Goal: Find specific page/section: Find specific page/section

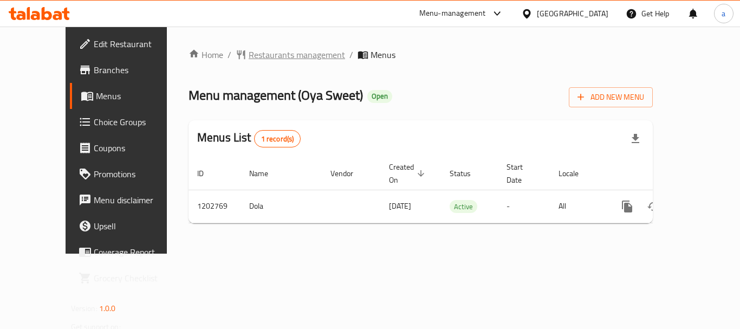
click at [267, 53] on span "Restaurants management" at bounding box center [297, 54] width 96 height 13
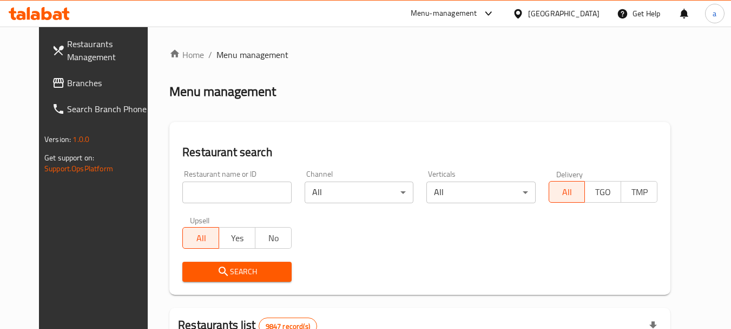
click at [255, 194] on input "search" at bounding box center [236, 192] width 109 height 22
paste input "669325"
type input "669325"
click at [265, 271] on span "Search" at bounding box center [236, 272] width 91 height 14
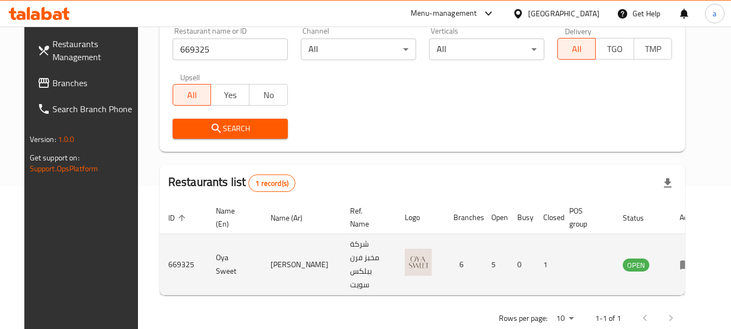
scroll to position [145, 0]
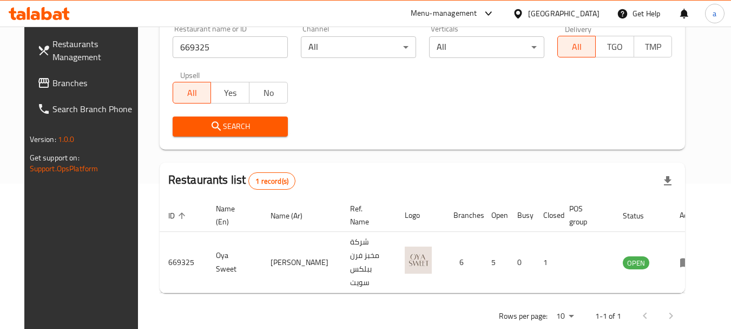
click at [528, 15] on div at bounding box center [521, 14] width 16 height 12
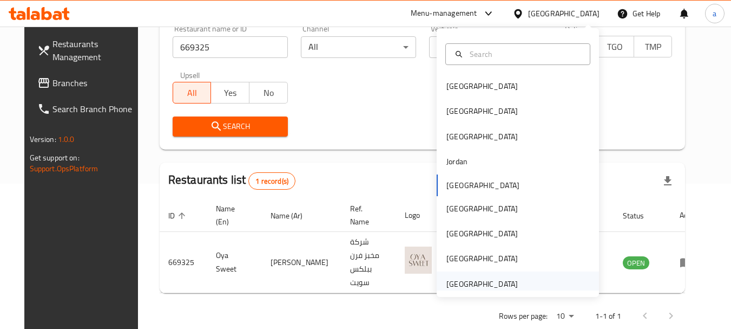
click at [482, 285] on div "[GEOGRAPHIC_DATA]" at bounding box center [482, 284] width 71 height 12
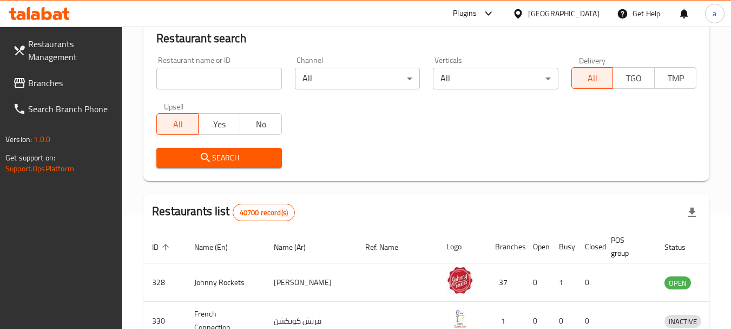
scroll to position [145, 0]
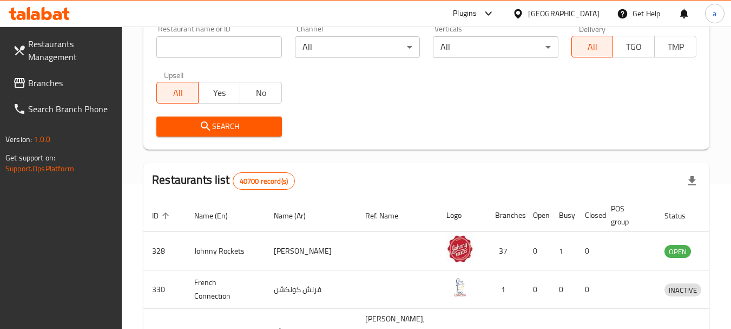
click at [58, 84] on span "Branches" at bounding box center [71, 82] width 86 height 13
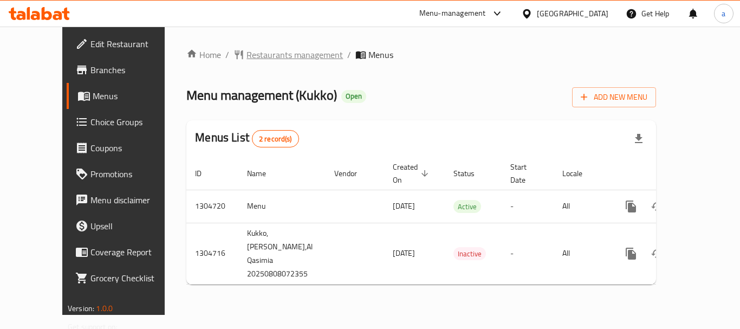
click at [261, 59] on span "Restaurants management" at bounding box center [294, 54] width 96 height 13
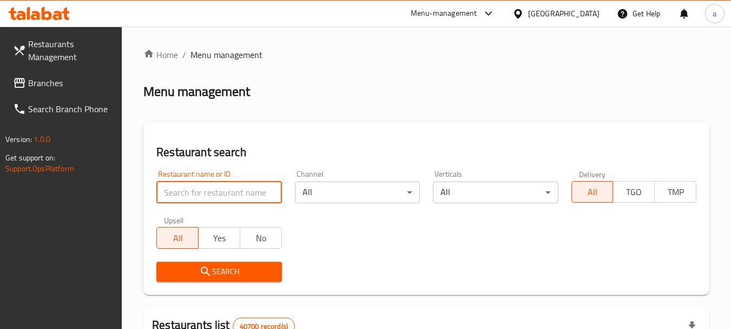
click at [239, 192] on input "search" at bounding box center [218, 192] width 125 height 22
paste input "703377"
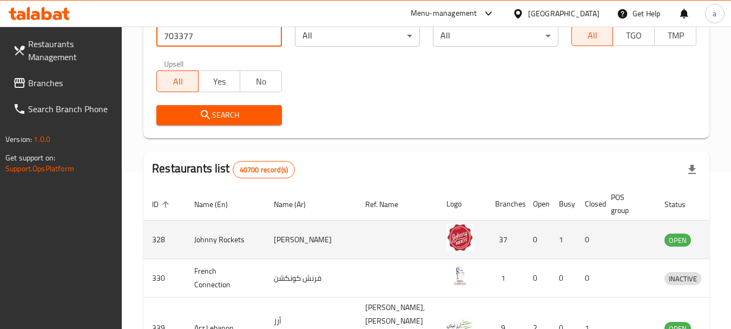
scroll to position [162, 0]
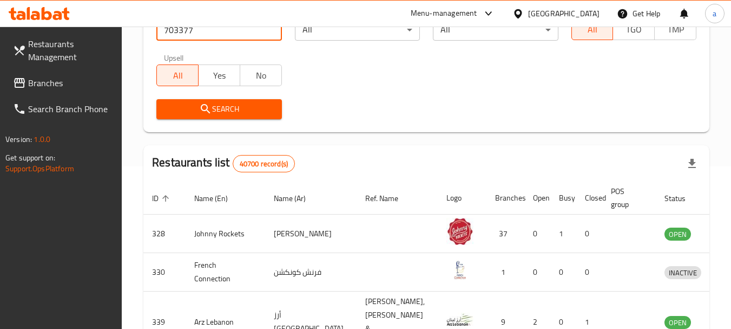
type input "703377"
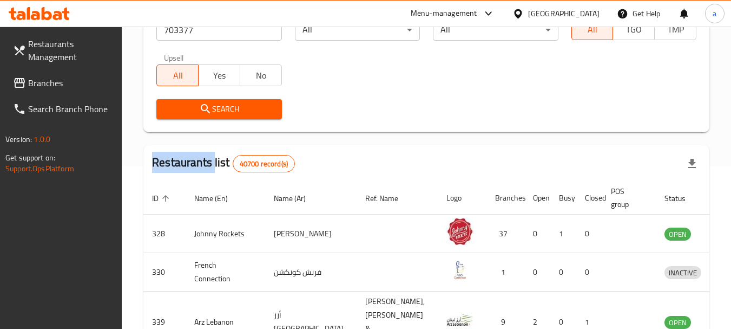
click at [251, 120] on div "Search" at bounding box center [219, 109] width 138 height 33
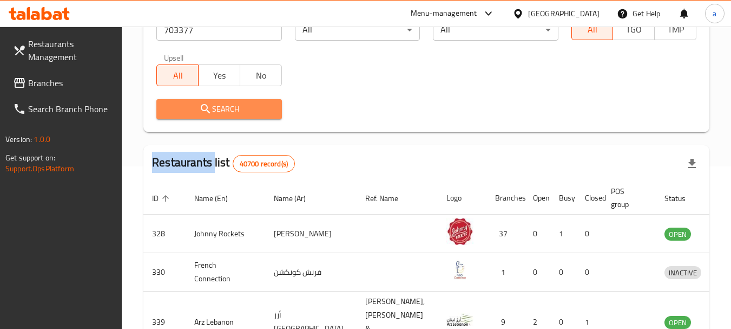
click at [252, 116] on button "Search" at bounding box center [218, 109] width 125 height 20
click at [252, 116] on div at bounding box center [365, 164] width 731 height 329
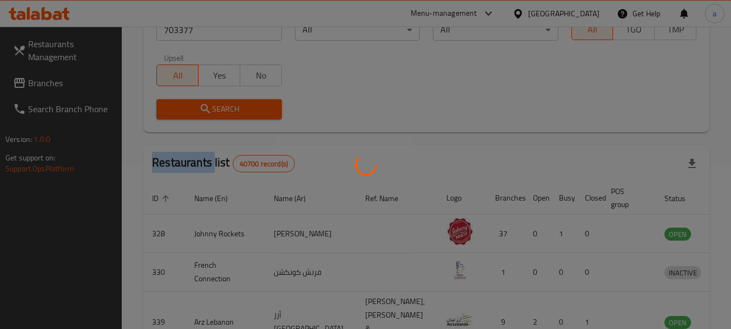
scroll to position [145, 0]
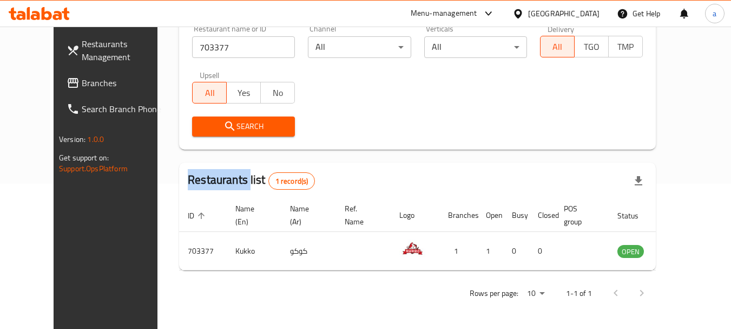
click at [67, 90] on link "Branches" at bounding box center [117, 83] width 118 height 26
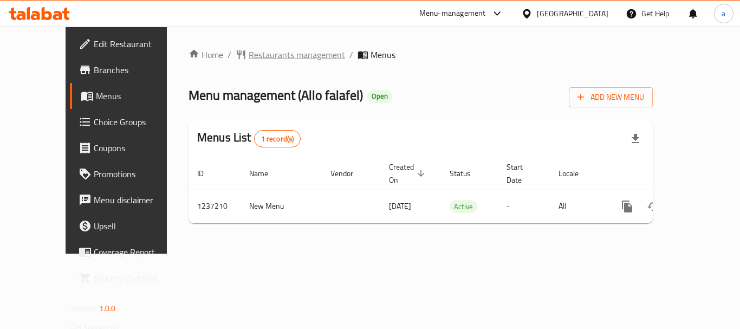
click at [249, 58] on span "Restaurants management" at bounding box center [297, 54] width 96 height 13
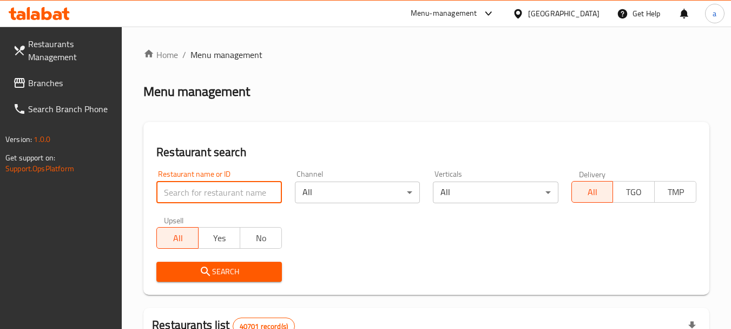
click at [235, 198] on input "search" at bounding box center [218, 192] width 125 height 22
paste input "679299"
type input "679299"
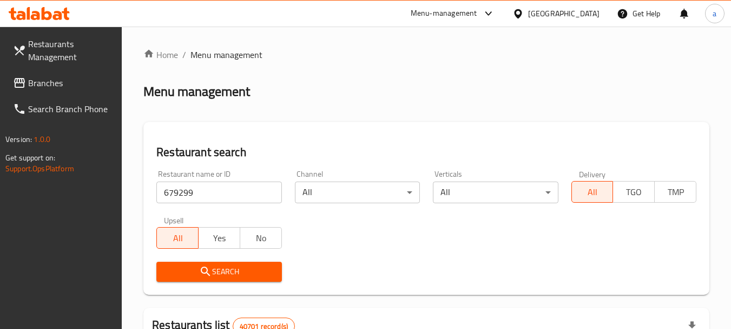
drag, startPoint x: 241, startPoint y: 276, endPoint x: 241, endPoint y: 259, distance: 16.8
click at [241, 274] on span "Search" at bounding box center [219, 272] width 108 height 14
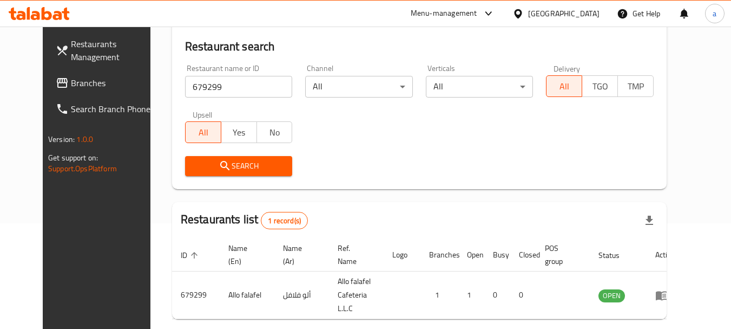
scroll to position [145, 0]
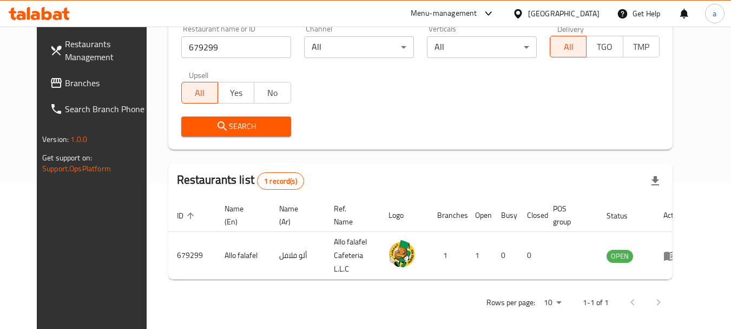
click at [533, 16] on div "[GEOGRAPHIC_DATA]" at bounding box center [563, 14] width 71 height 12
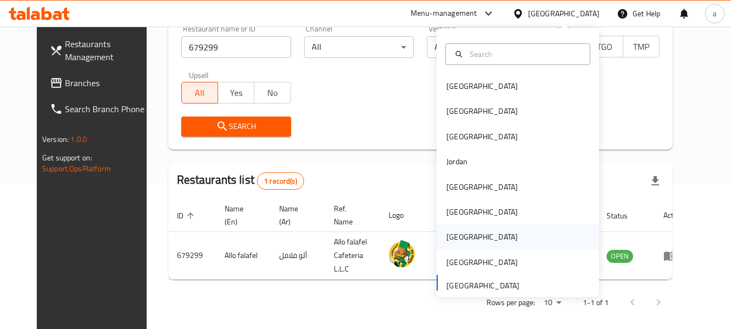
click at [463, 235] on div "Qatar" at bounding box center [482, 236] width 89 height 25
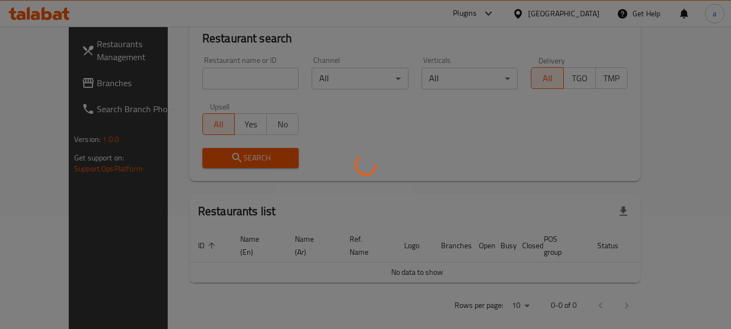
scroll to position [145, 0]
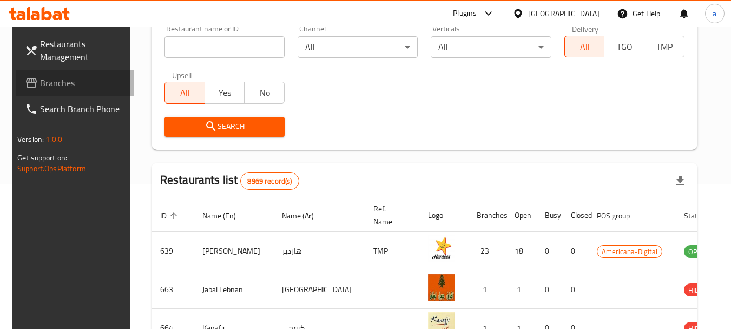
drag, startPoint x: 54, startPoint y: 86, endPoint x: 68, endPoint y: 91, distance: 14.8
click at [54, 86] on span "Branches" at bounding box center [83, 82] width 86 height 13
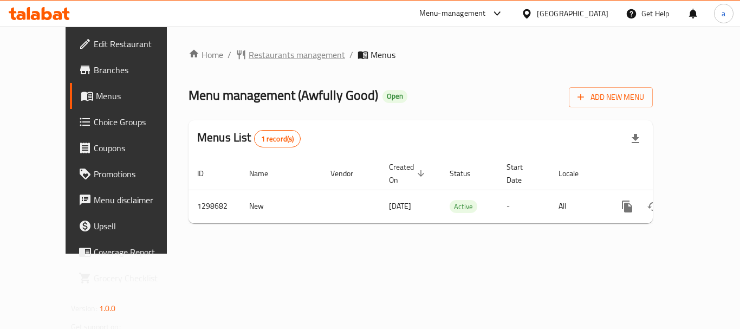
click at [249, 57] on span "Restaurants management" at bounding box center [297, 54] width 96 height 13
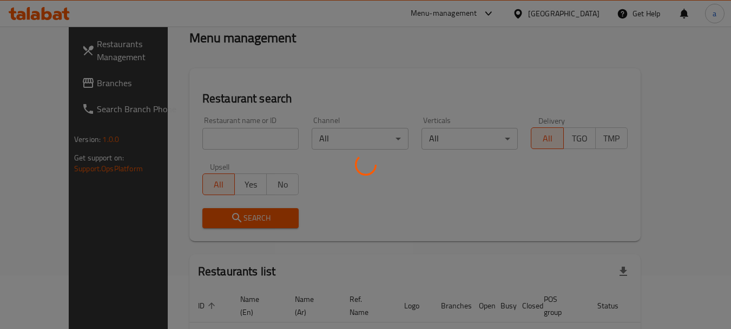
scroll to position [54, 0]
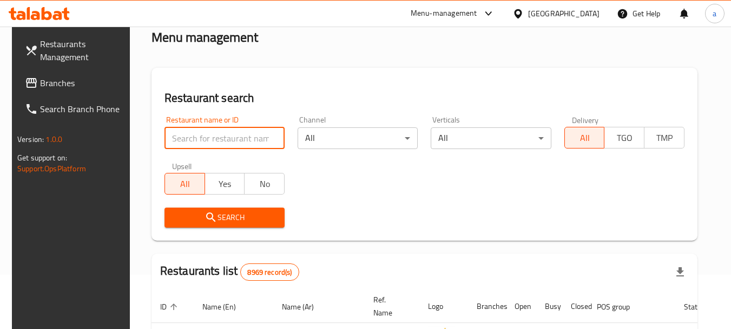
click at [249, 147] on input "search" at bounding box center [225, 138] width 120 height 22
paste input "701056"
type input "701056"
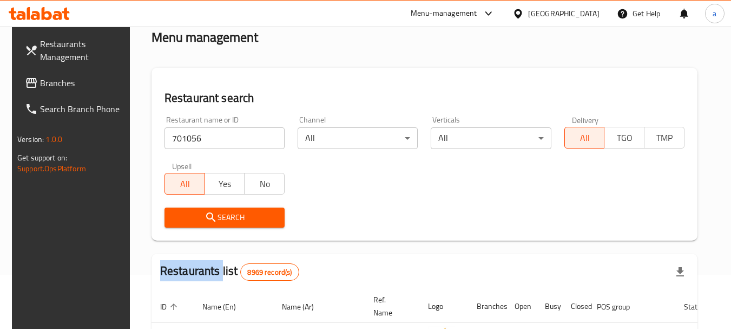
click at [180, 206] on div "Search" at bounding box center [224, 217] width 133 height 33
click at [175, 215] on span "Search" at bounding box center [224, 218] width 103 height 14
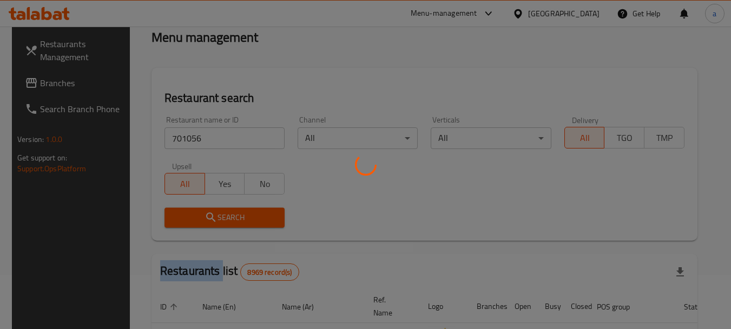
click at [175, 215] on div at bounding box center [365, 164] width 731 height 329
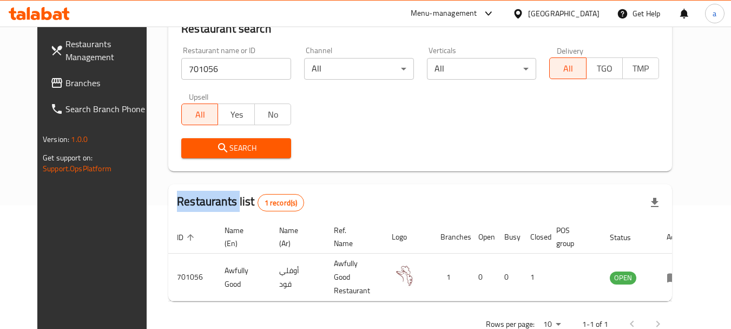
scroll to position [145, 0]
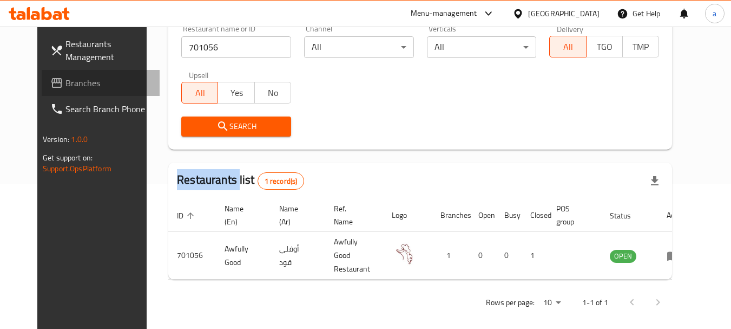
click at [66, 79] on span "Branches" at bounding box center [109, 82] width 86 height 13
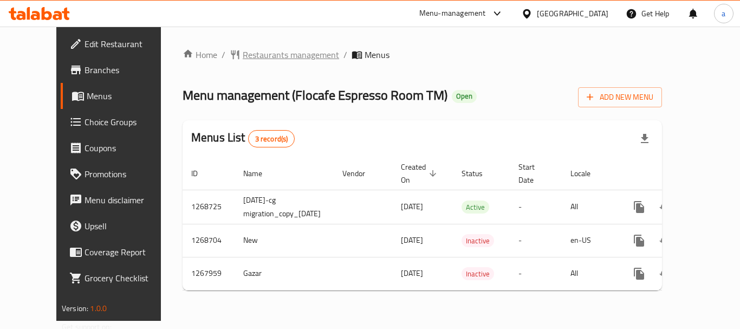
click at [243, 56] on span "Restaurants management" at bounding box center [291, 54] width 96 height 13
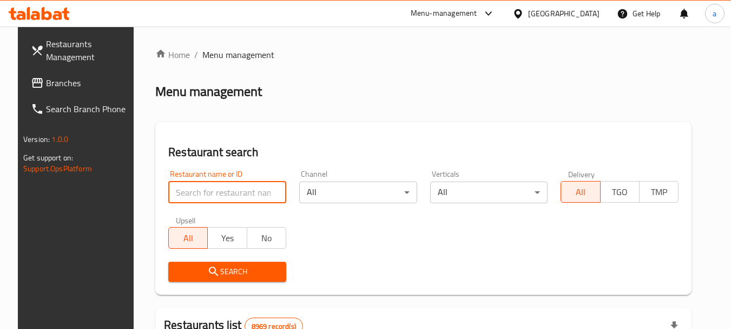
click at [234, 194] on input "search" at bounding box center [227, 192] width 118 height 22
paste input "687878"
type input "687878"
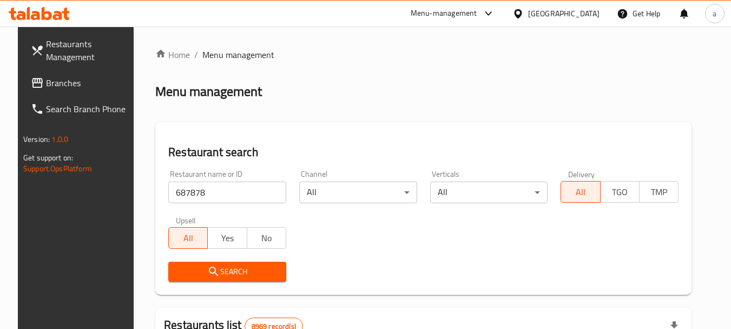
click at [274, 278] on button "Search" at bounding box center [227, 272] width 118 height 20
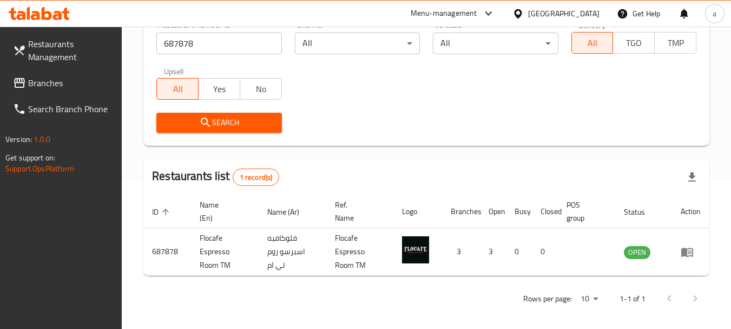
scroll to position [154, 0]
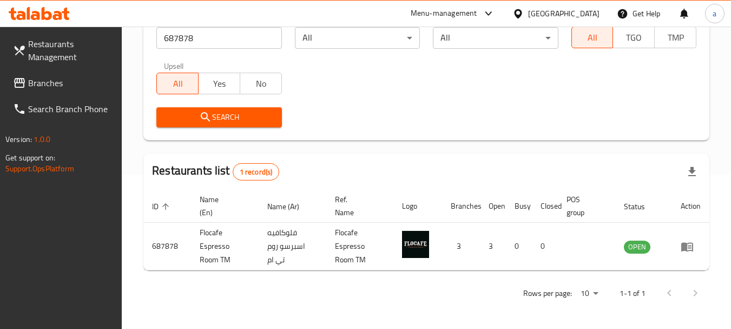
click at [585, 13] on div "[GEOGRAPHIC_DATA]" at bounding box center [563, 14] width 71 height 12
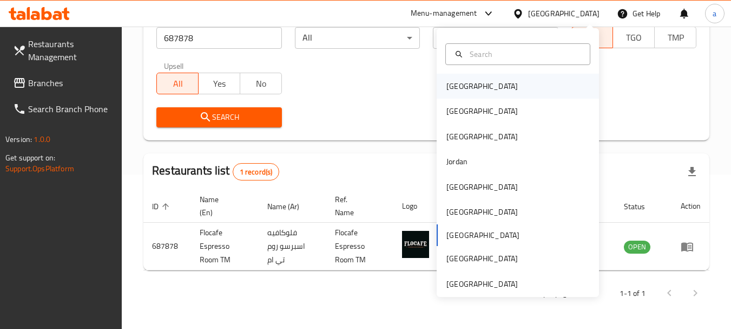
click at [499, 83] on div "[GEOGRAPHIC_DATA]" at bounding box center [518, 86] width 162 height 25
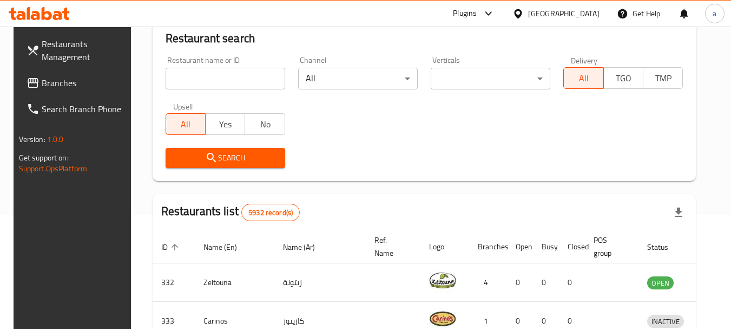
scroll to position [154, 0]
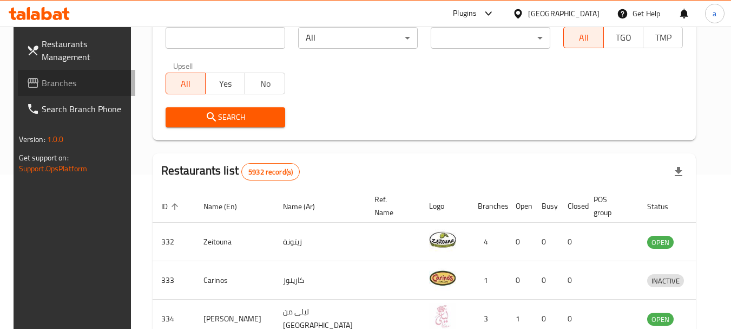
click at [62, 84] on span "Branches" at bounding box center [85, 82] width 86 height 13
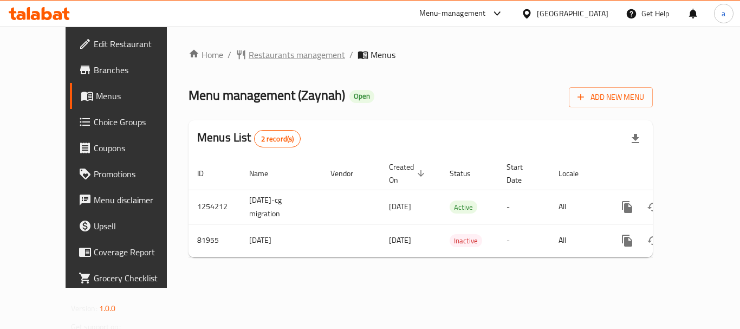
click at [250, 48] on span "Restaurants management" at bounding box center [297, 54] width 96 height 13
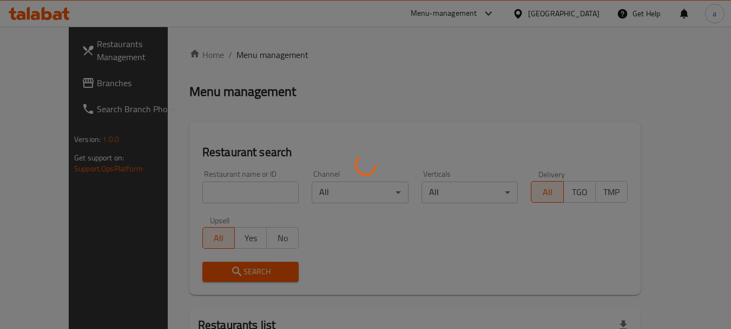
click at [231, 193] on div at bounding box center [365, 164] width 731 height 329
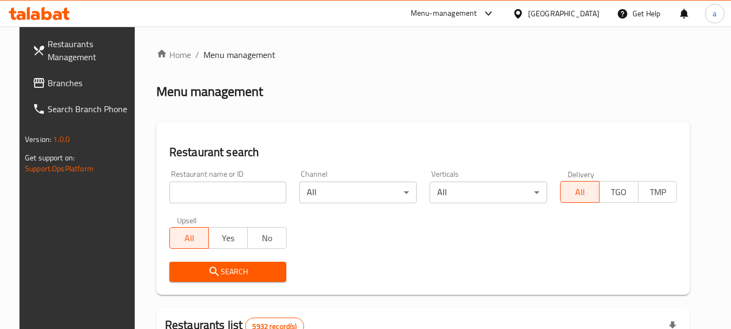
click at [231, 193] on input "search" at bounding box center [227, 192] width 117 height 22
paste input "600431"
type input "600431"
click at [235, 269] on span "Search" at bounding box center [228, 272] width 100 height 14
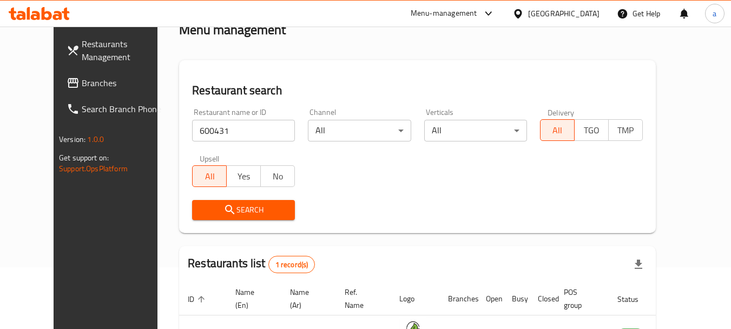
scroll to position [37, 0]
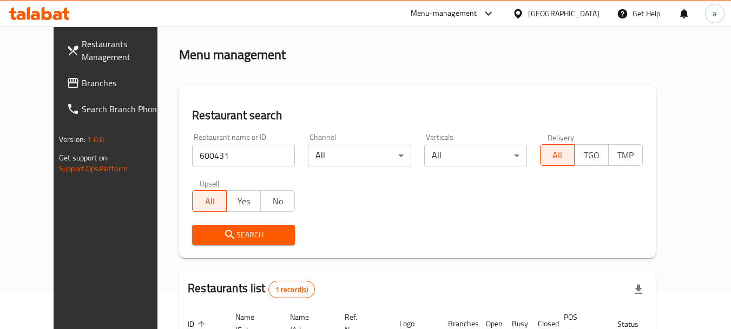
click at [582, 10] on div "[GEOGRAPHIC_DATA]" at bounding box center [563, 14] width 71 height 12
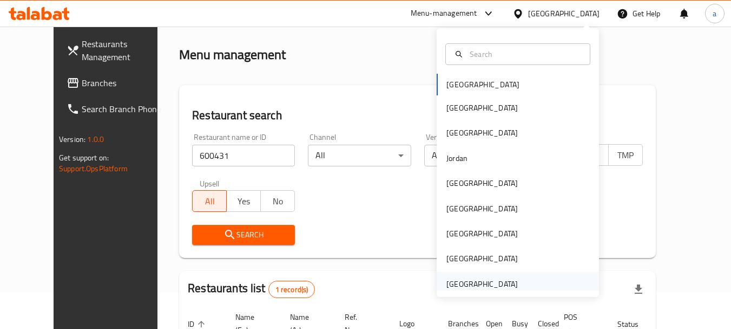
click at [449, 279] on div "[GEOGRAPHIC_DATA]" at bounding box center [482, 284] width 71 height 12
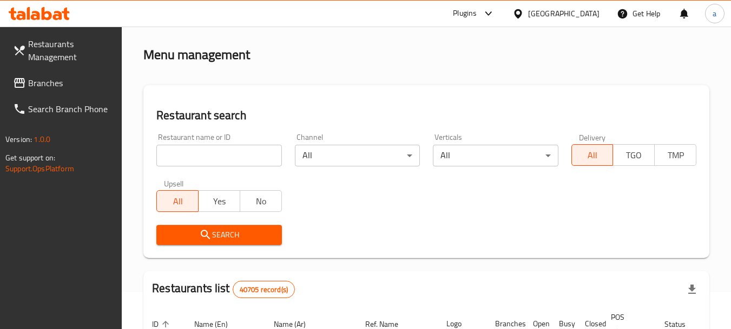
click at [56, 77] on span "Branches" at bounding box center [71, 82] width 86 height 13
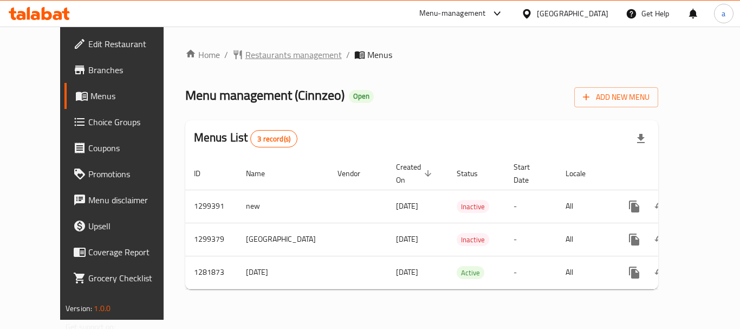
click at [245, 55] on span "Restaurants management" at bounding box center [293, 54] width 96 height 13
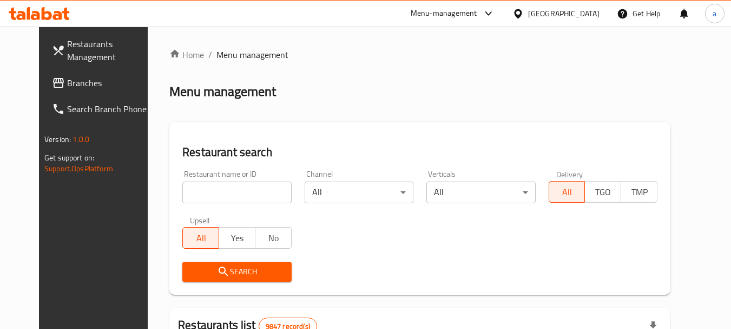
click at [233, 198] on input "search" at bounding box center [236, 192] width 109 height 22
paste input "694309"
type input "694309"
click at [245, 267] on span "Search" at bounding box center [236, 272] width 91 height 14
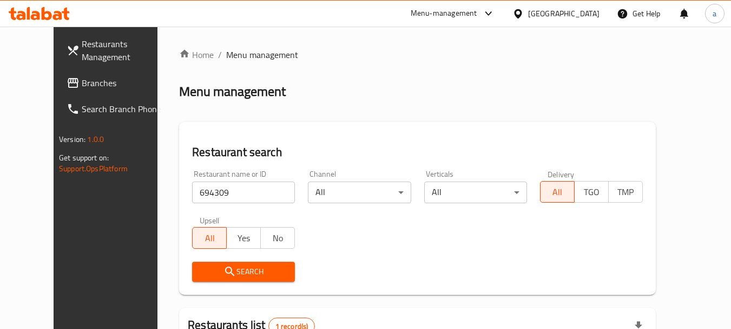
scroll to position [145, 0]
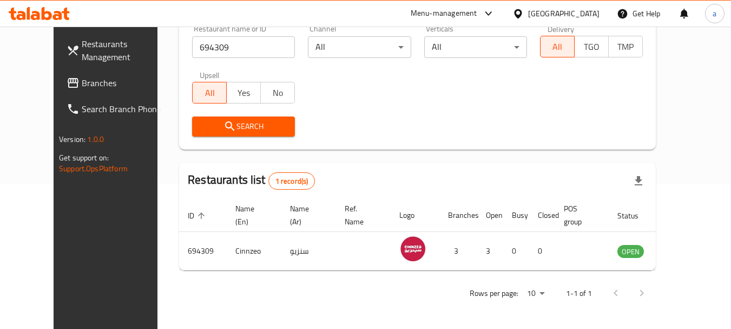
click at [584, 14] on div "[GEOGRAPHIC_DATA]" at bounding box center [563, 14] width 71 height 12
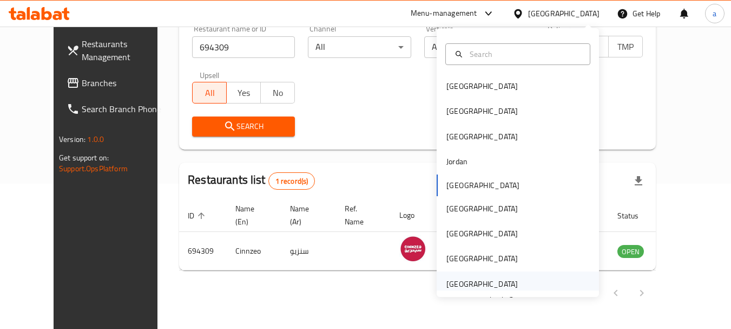
click at [492, 285] on div "[GEOGRAPHIC_DATA]" at bounding box center [482, 284] width 71 height 12
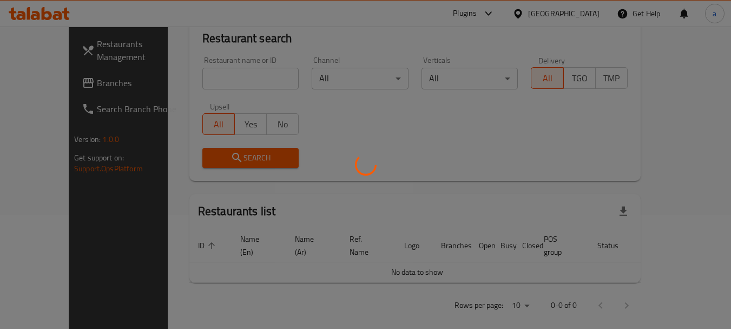
scroll to position [145, 0]
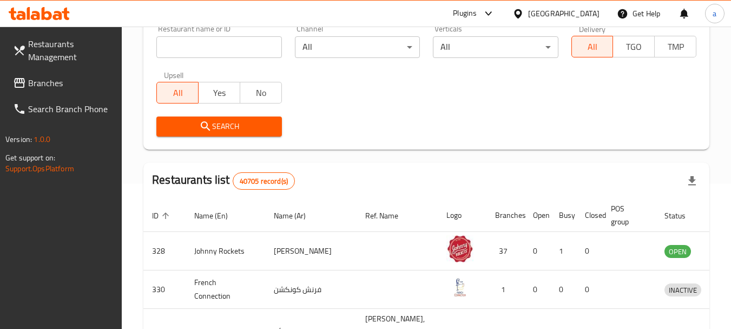
click at [45, 89] on span "Branches" at bounding box center [71, 82] width 86 height 13
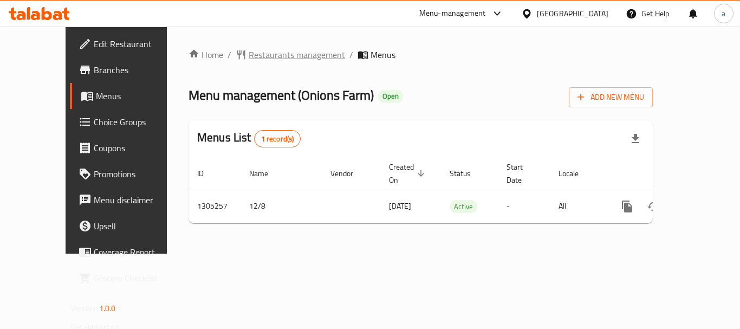
click at [256, 56] on span "Restaurants management" at bounding box center [297, 54] width 96 height 13
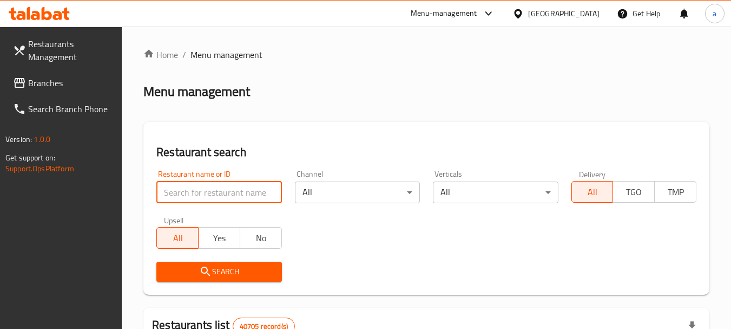
click at [240, 194] on input "search" at bounding box center [218, 192] width 125 height 22
paste input "703492"
type input "703492"
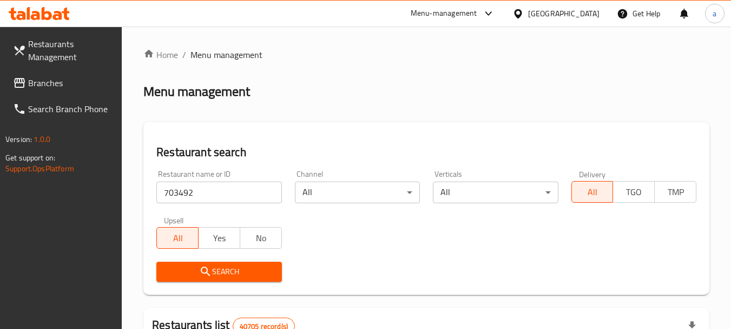
click at [248, 271] on span "Search" at bounding box center [219, 272] width 108 height 14
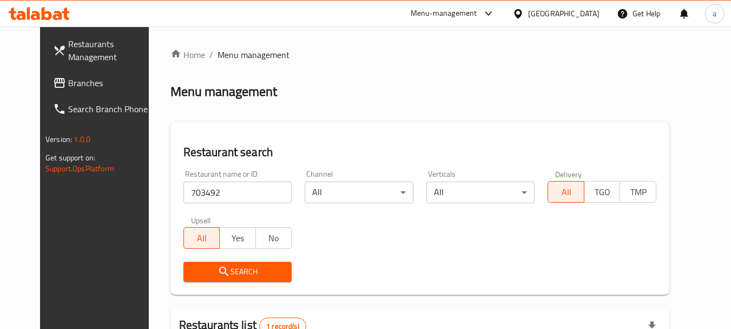
scroll to position [141, 0]
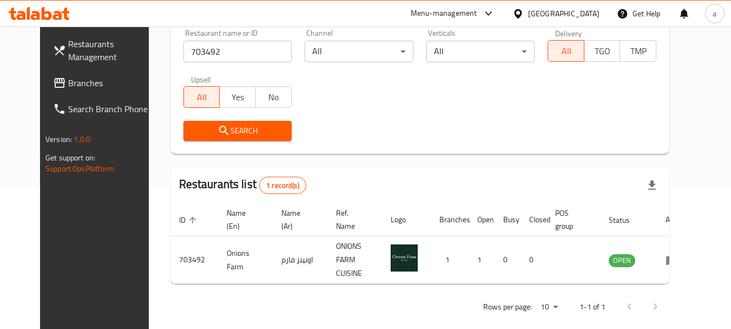
click at [68, 87] on span "Branches" at bounding box center [111, 82] width 86 height 13
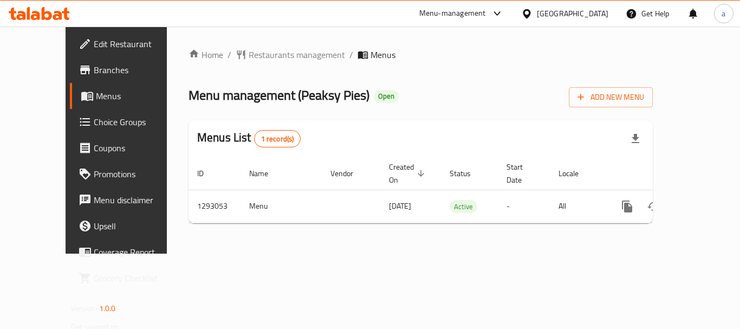
click at [249, 48] on span "Restaurants management" at bounding box center [297, 54] width 96 height 13
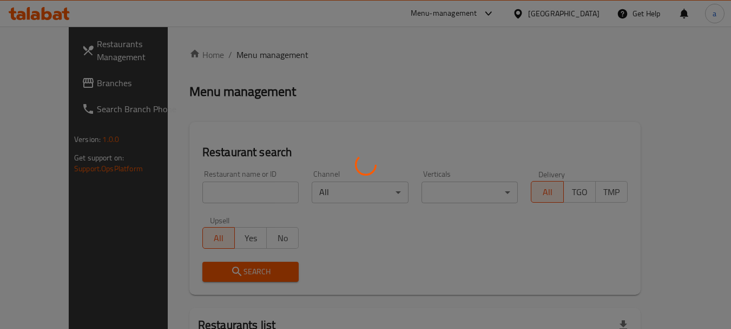
click at [251, 56] on div at bounding box center [365, 164] width 731 height 329
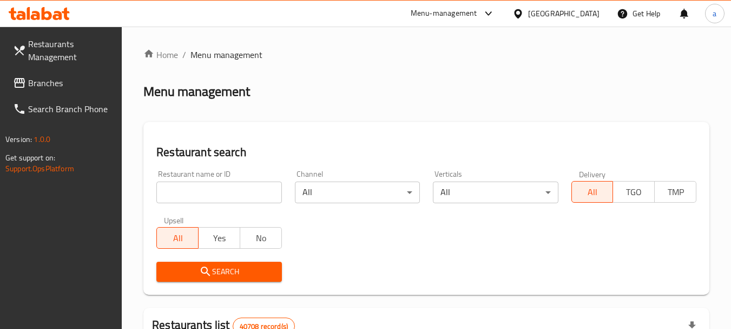
click at [243, 184] on input "search" at bounding box center [218, 192] width 125 height 22
paste input "698036"
type input "698036"
click at [234, 272] on span "Search" at bounding box center [219, 272] width 108 height 14
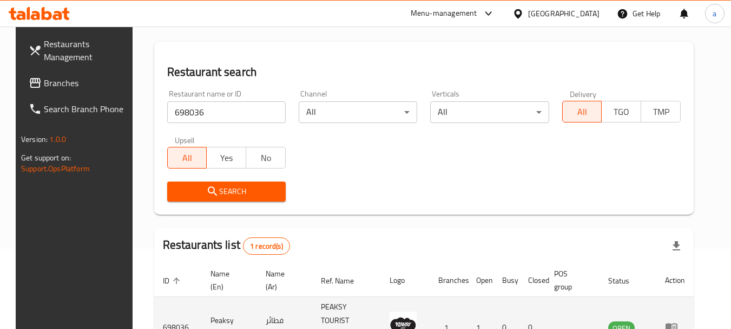
scroll to position [141, 0]
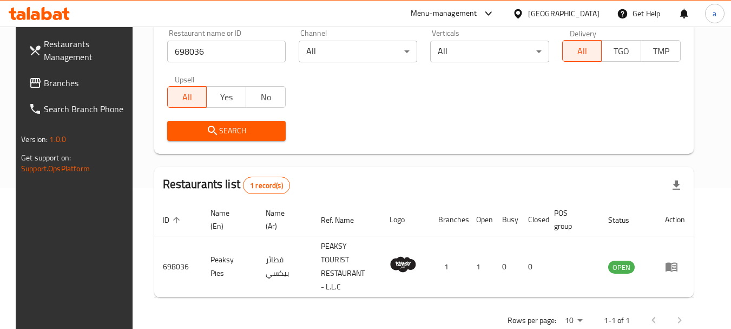
click at [554, 10] on div "[GEOGRAPHIC_DATA]" at bounding box center [563, 14] width 71 height 12
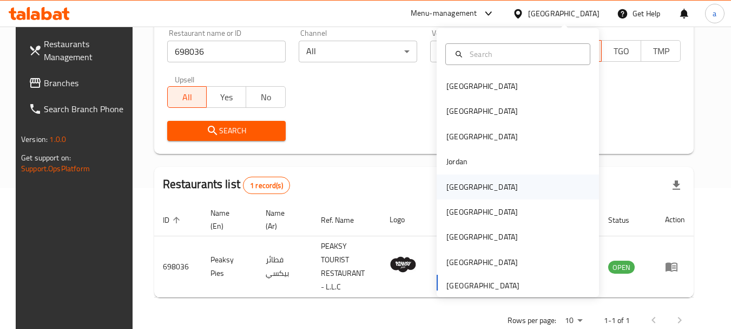
click at [462, 186] on div "[GEOGRAPHIC_DATA]" at bounding box center [482, 186] width 89 height 25
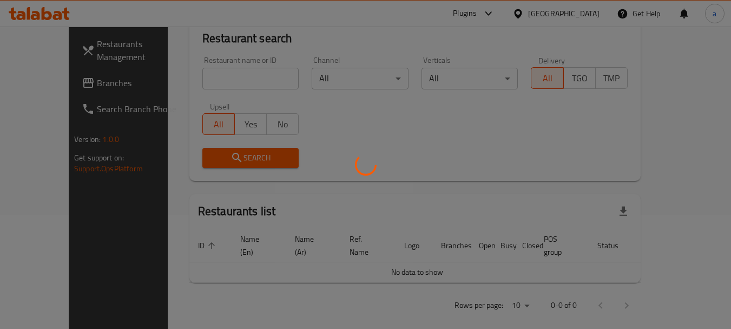
scroll to position [141, 0]
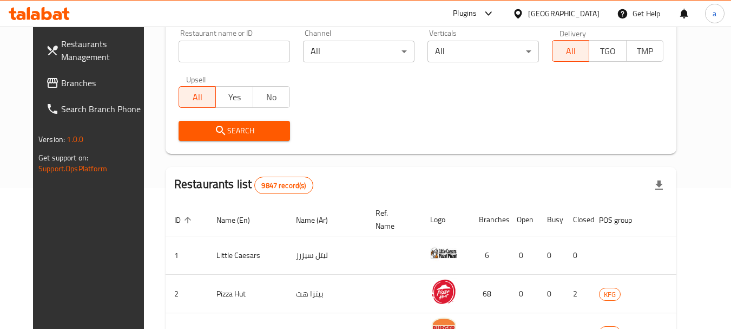
click at [61, 88] on span "Branches" at bounding box center [104, 82] width 86 height 13
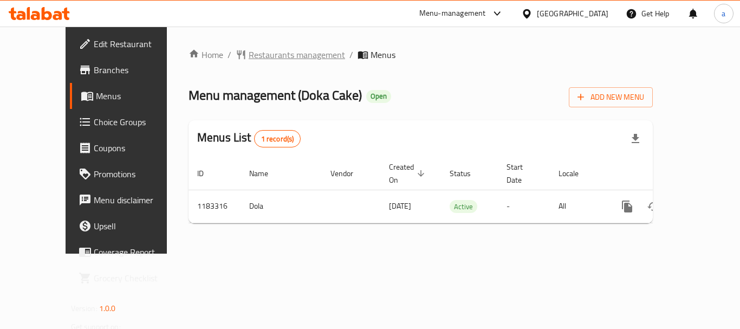
click at [254, 55] on span "Restaurants management" at bounding box center [297, 54] width 96 height 13
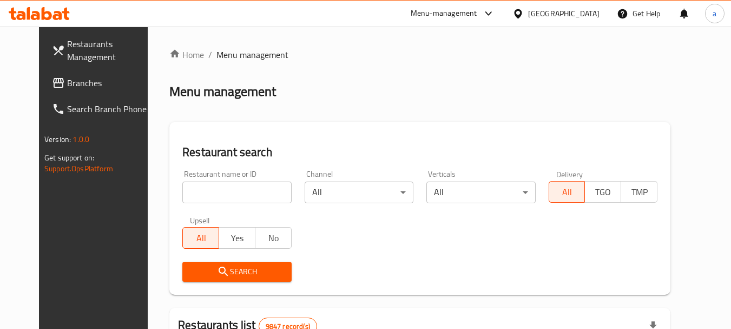
click at [246, 199] on input "search" at bounding box center [236, 192] width 109 height 22
paste input "666326"
type input "666326"
click at [247, 260] on div "Search" at bounding box center [237, 271] width 122 height 33
click at [246, 269] on span "Search" at bounding box center [236, 272] width 91 height 14
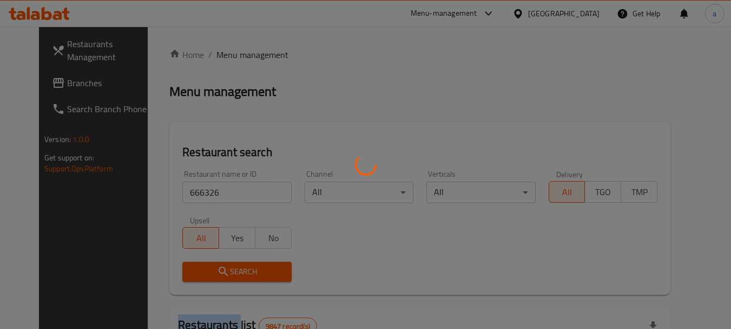
click at [246, 269] on div at bounding box center [365, 164] width 731 height 329
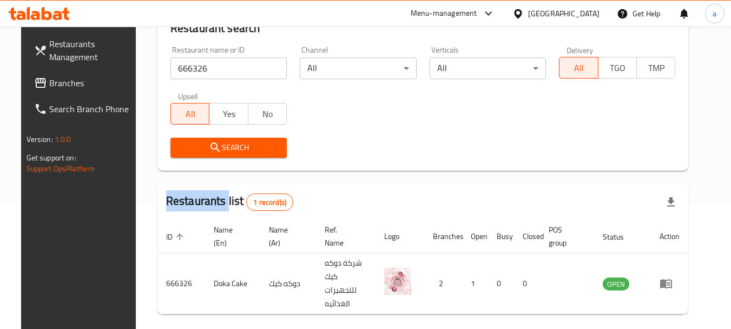
scroll to position [145, 0]
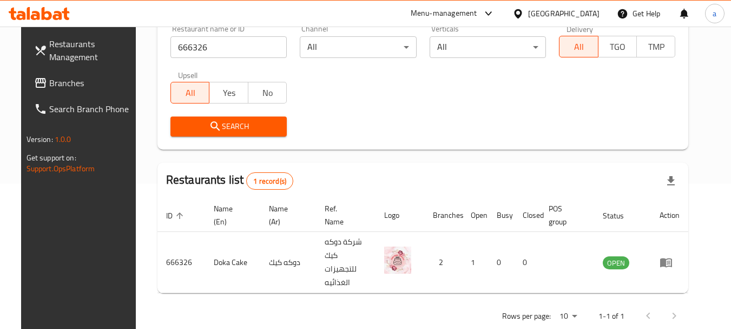
click at [580, 10] on div "Kuwait" at bounding box center [563, 14] width 71 height 12
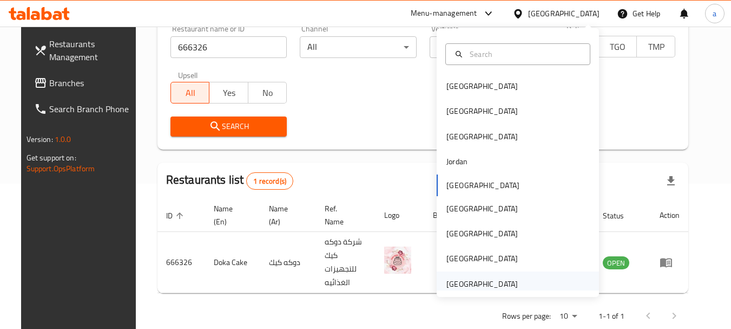
click at [488, 290] on div "[GEOGRAPHIC_DATA]" at bounding box center [482, 284] width 71 height 12
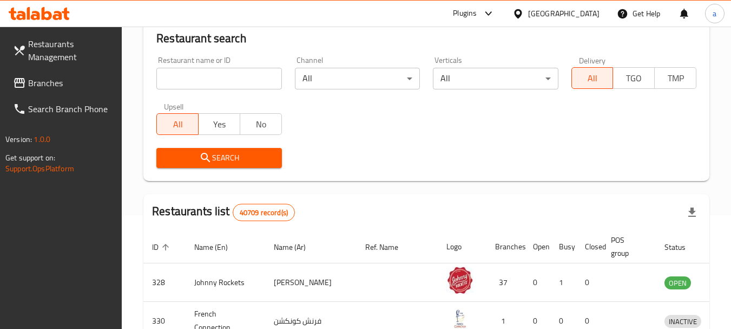
scroll to position [145, 0]
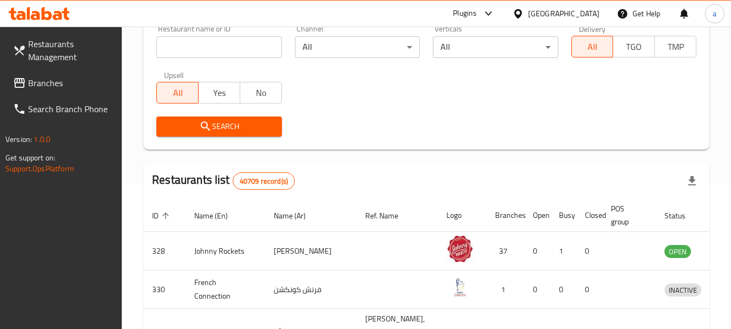
click at [40, 83] on span "Branches" at bounding box center [71, 82] width 86 height 13
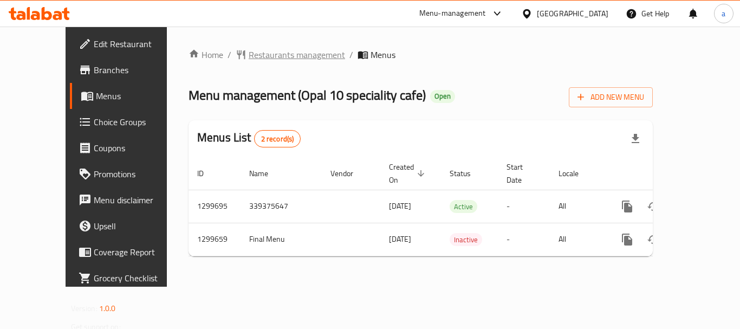
click at [249, 56] on span "Restaurants management" at bounding box center [297, 54] width 96 height 13
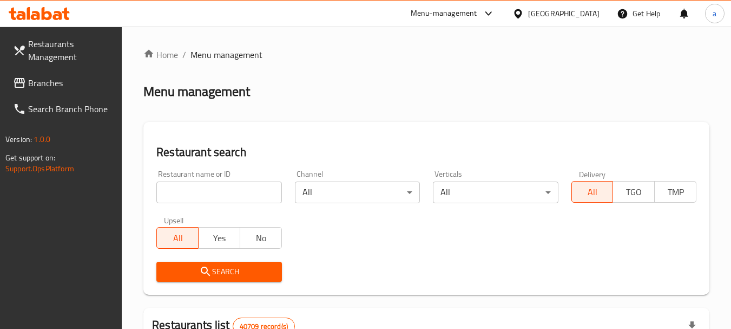
click at [208, 193] on input "search" at bounding box center [218, 192] width 125 height 22
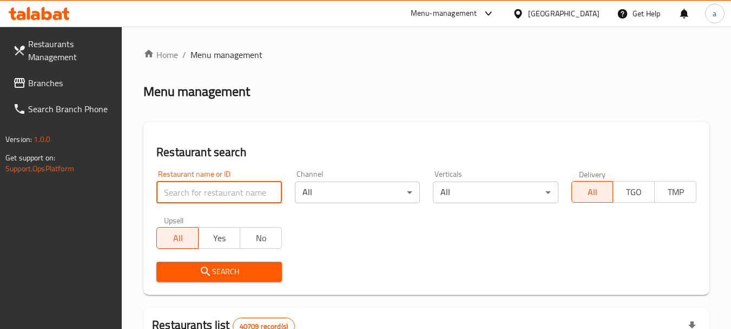
paste input "701448"
type input "701448"
click at [233, 269] on span "Search" at bounding box center [219, 272] width 108 height 14
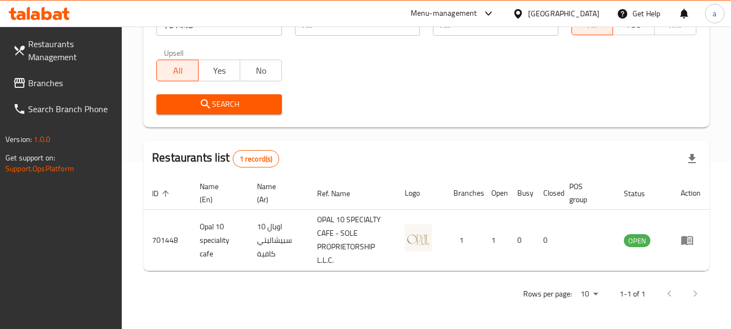
scroll to position [168, 0]
click at [53, 76] on span "Branches" at bounding box center [71, 82] width 86 height 13
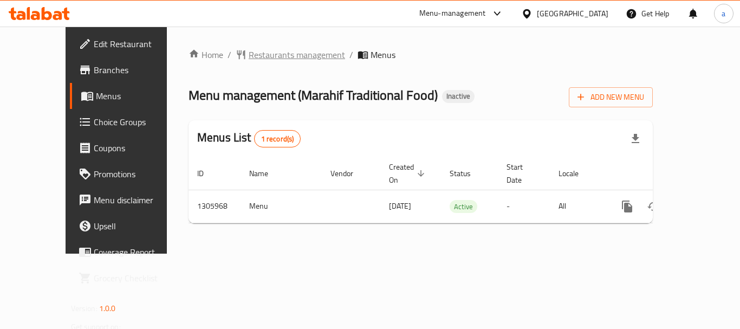
click at [252, 60] on span "Restaurants management" at bounding box center [297, 54] width 96 height 13
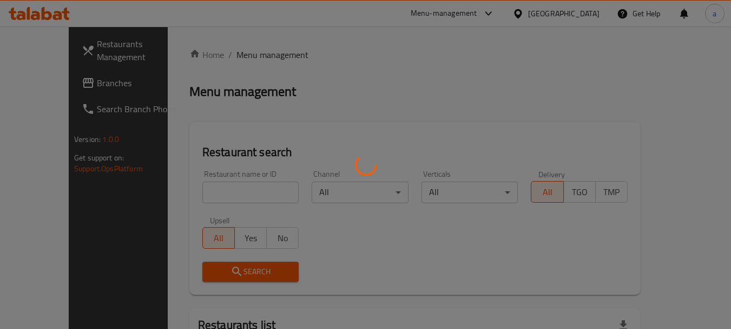
click at [244, 190] on div at bounding box center [365, 164] width 731 height 329
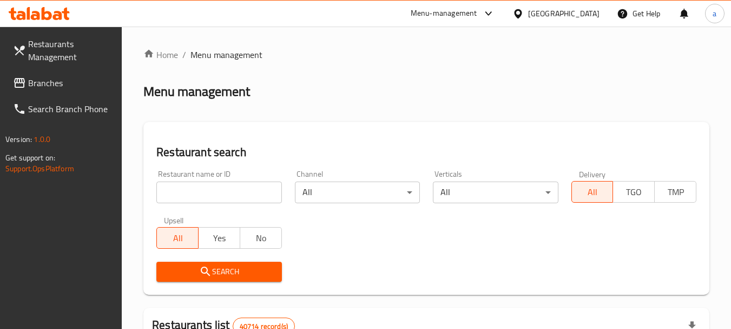
click at [244, 190] on input "search" at bounding box center [218, 192] width 125 height 22
paste input "703913"
type input "703913"
click at [259, 270] on span "Search" at bounding box center [219, 272] width 108 height 14
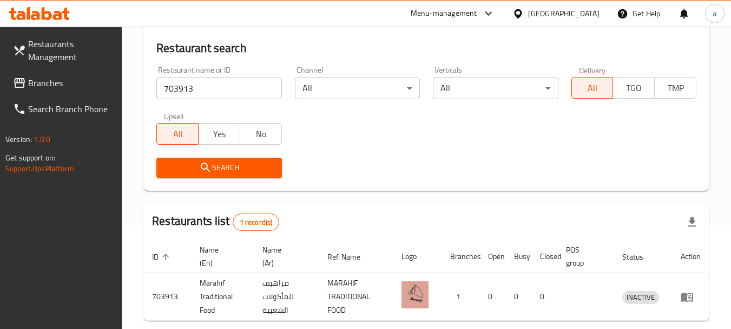
scroll to position [154, 0]
